Goal: Use online tool/utility: Utilize a website feature to perform a specific function

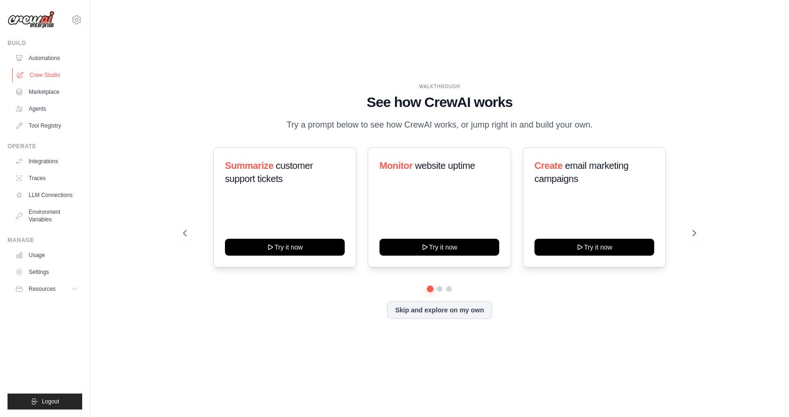
click at [41, 73] on link "Crew Studio" at bounding box center [47, 75] width 71 height 15
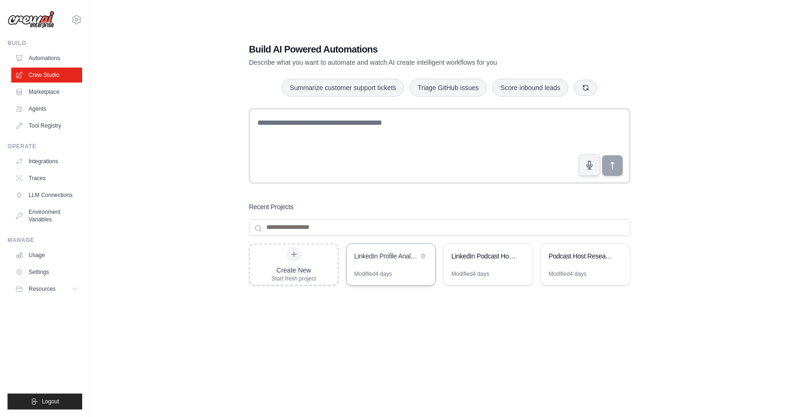
click at [374, 262] on div "LinkedIn Profile Analytics" at bounding box center [390, 257] width 89 height 26
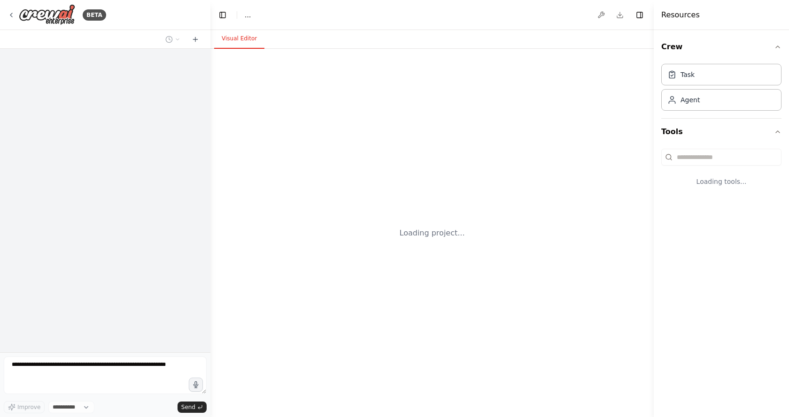
select select "****"
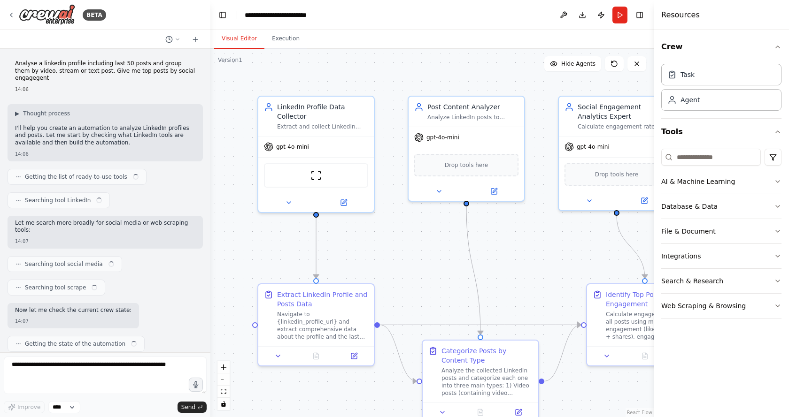
scroll to position [598, 0]
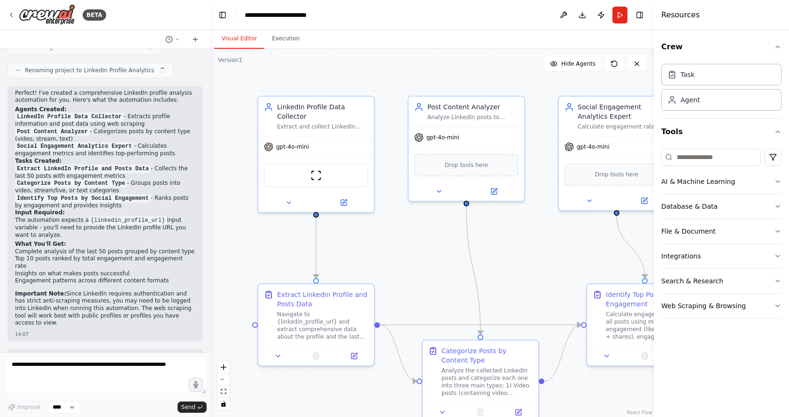
click at [317, 217] on div ".deletable-edge-delete-btn { width: 20px; height: 20px; border: 0px solid #ffff…" at bounding box center [431, 233] width 443 height 368
click at [316, 244] on icon "Edge from 30a0e5c1-49ff-4260-91b0-d0201f8efe8b to 814e8821-c702-4feb-a95e-9bec3…" at bounding box center [316, 248] width 0 height 61
click at [316, 282] on div at bounding box center [316, 279] width 6 height 6
click at [293, 199] on button at bounding box center [288, 200] width 53 height 11
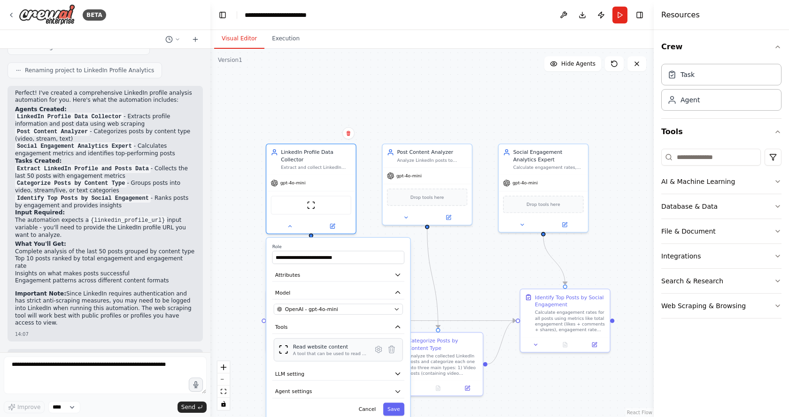
click at [307, 357] on div "A tool that can be used to read a website content." at bounding box center [330, 354] width 75 height 6
click at [375, 378] on button "LLM setting" at bounding box center [338, 375] width 132 height 14
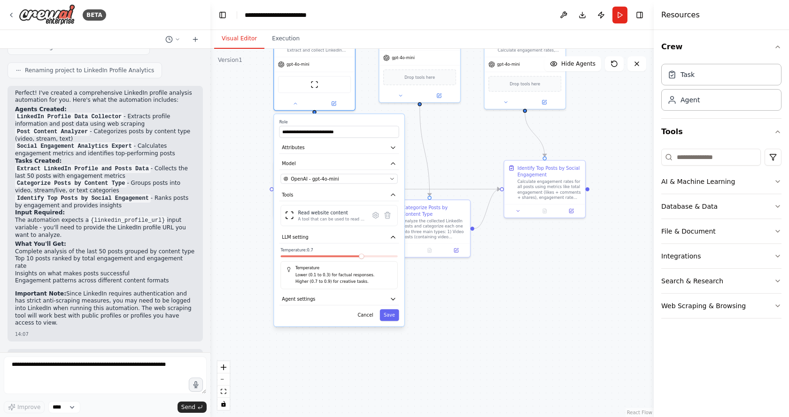
drag, startPoint x: 419, startPoint y: 308, endPoint x: 418, endPoint y: 175, distance: 133.8
click at [418, 175] on div ".deletable-edge-delete-btn { width: 20px; height: 20px; border: 0px solid #ffff…" at bounding box center [431, 233] width 443 height 368
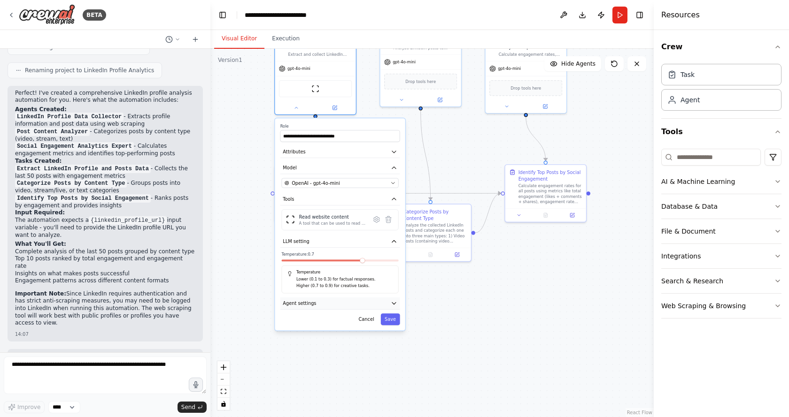
click at [357, 305] on button "Agent settings" at bounding box center [340, 304] width 120 height 12
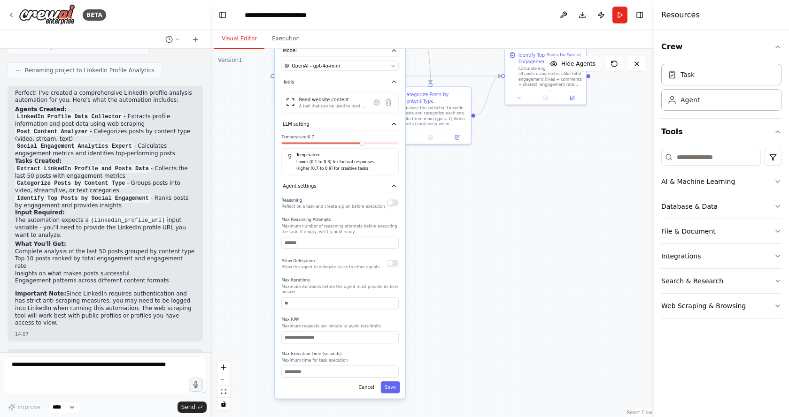
drag, startPoint x: 498, startPoint y: 334, endPoint x: 498, endPoint y: 217, distance: 117.4
click at [498, 217] on div ".deletable-edge-delete-btn { width: 20px; height: 20px; border: 0px solid #ffff…" at bounding box center [431, 233] width 443 height 368
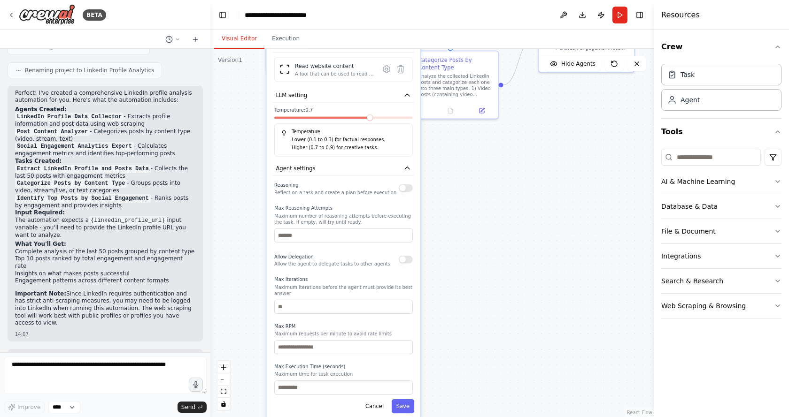
click at [465, 273] on div ".deletable-edge-delete-btn { width: 20px; height: 20px; border: 0px solid #ffff…" at bounding box center [431, 233] width 443 height 368
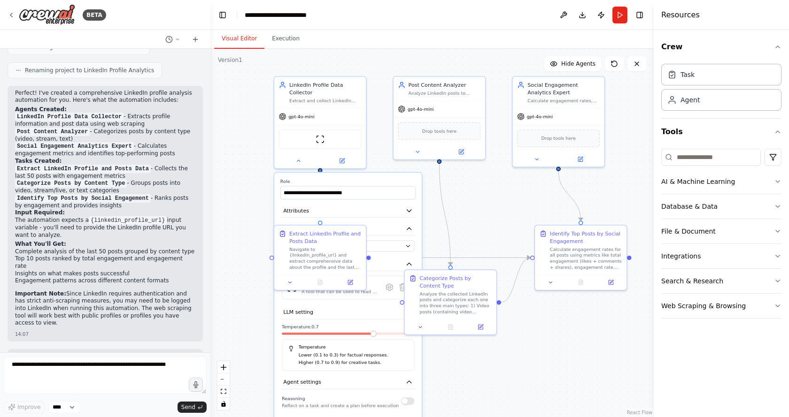
drag, startPoint x: 430, startPoint y: 146, endPoint x: 431, endPoint y: 361, distance: 215.0
click at [431, 361] on div ".deletable-edge-delete-btn { width: 20px; height: 20px; border: 0px solid #ffff…" at bounding box center [431, 233] width 443 height 368
click at [312, 241] on div "Extract LinkedIn Profile and Posts Data" at bounding box center [325, 236] width 72 height 15
click at [304, 237] on div "Extract LinkedIn Profile and Posts Data" at bounding box center [325, 236] width 72 height 15
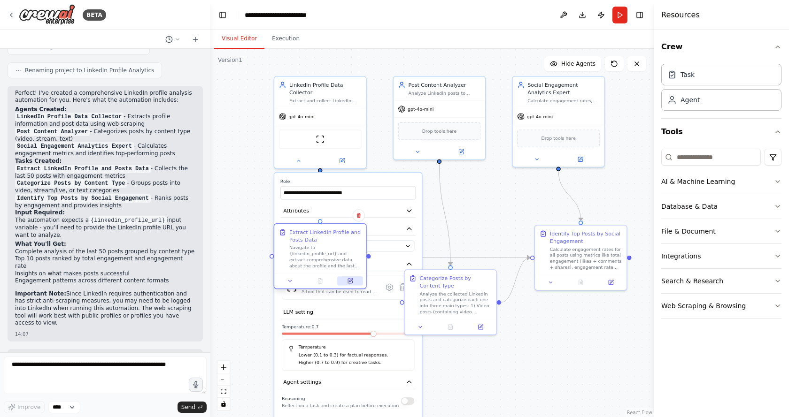
click at [345, 283] on button at bounding box center [349, 280] width 25 height 9
